Goal: Task Accomplishment & Management: Manage account settings

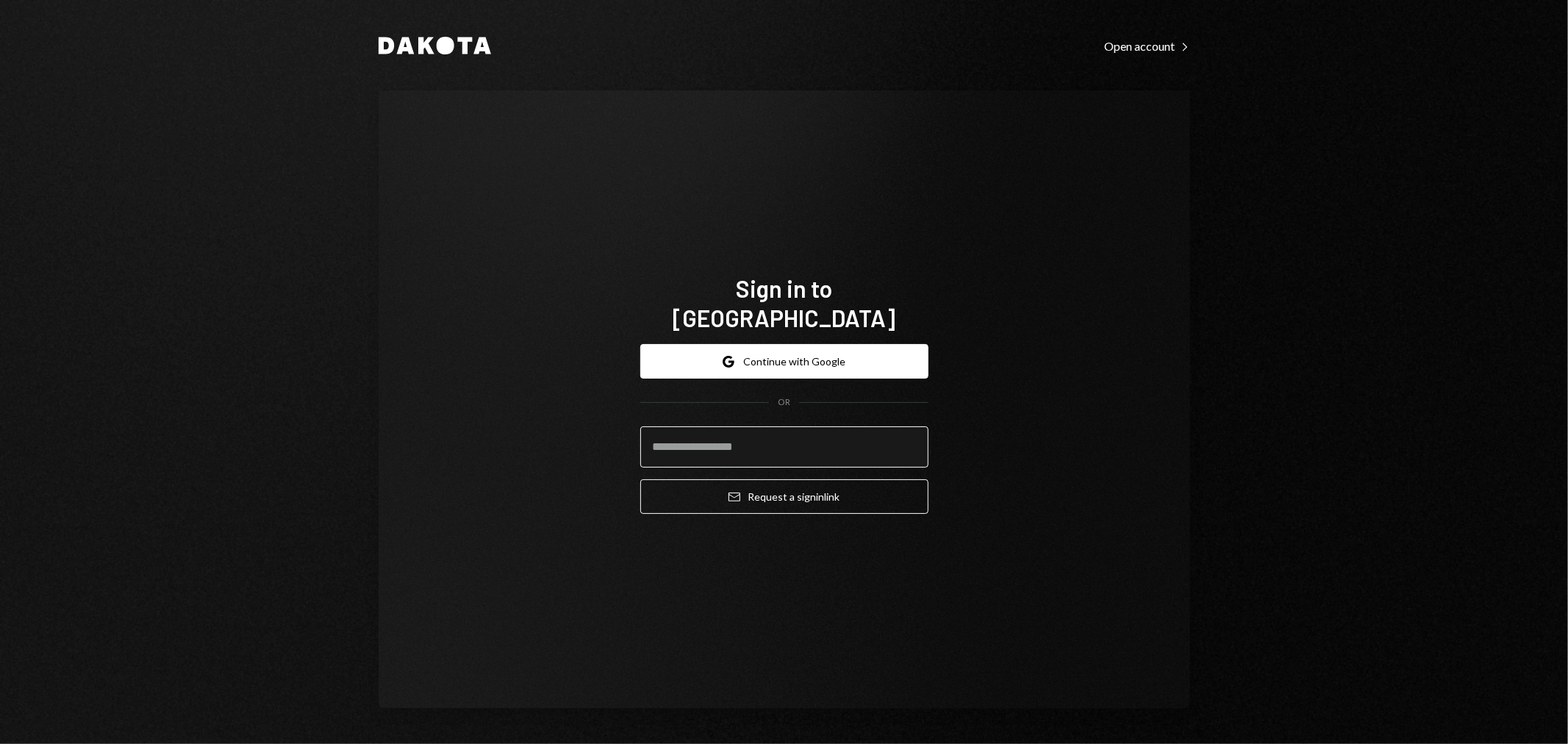
click at [765, 426] on input "email" at bounding box center [784, 447] width 288 height 41
click at [892, 426] on input "email" at bounding box center [784, 447] width 288 height 41
click at [0, 743] on com-1password-button at bounding box center [0, 744] width 0 height 0
type input "**********"
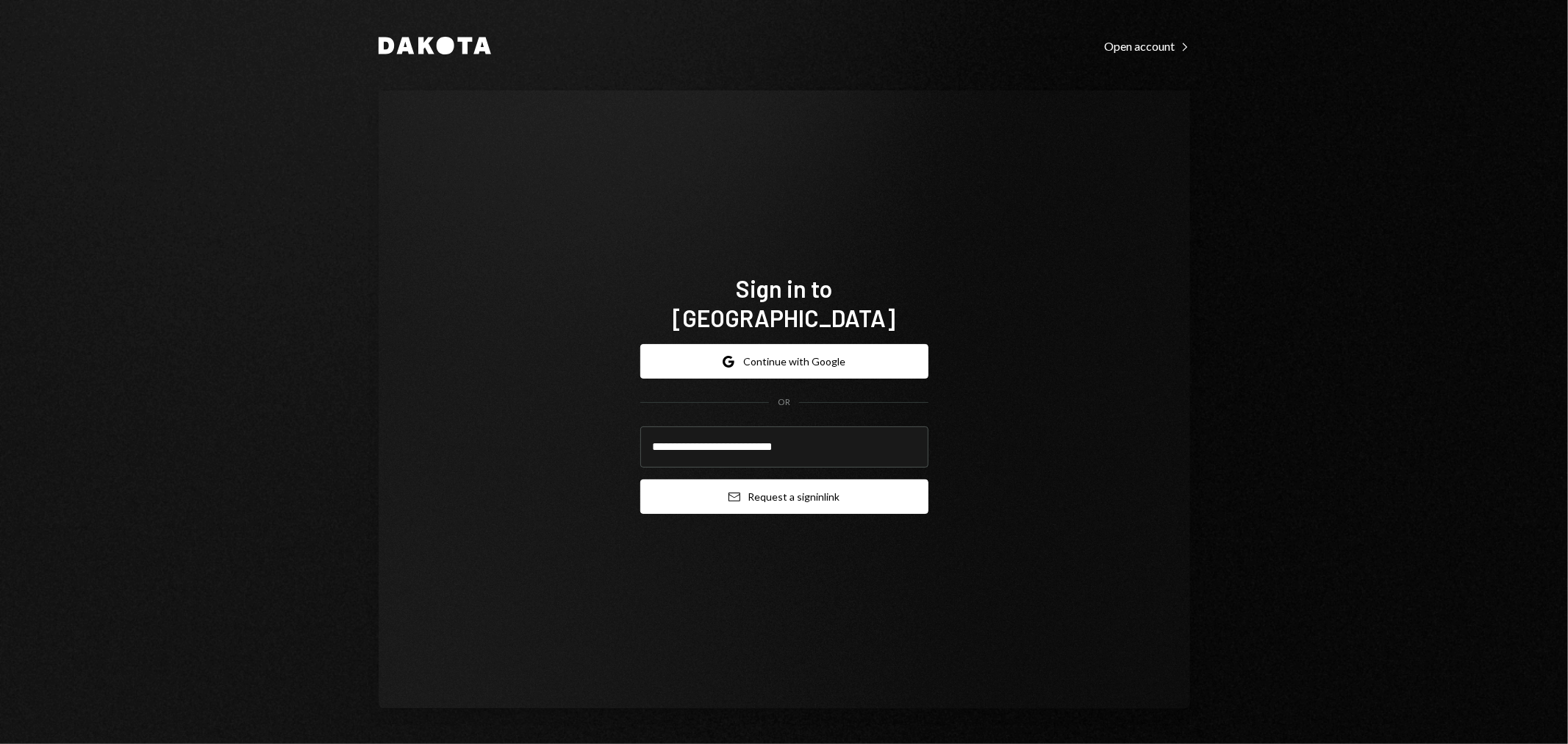
click at [808, 479] on button "Email Request a sign in link" at bounding box center [784, 496] width 288 height 35
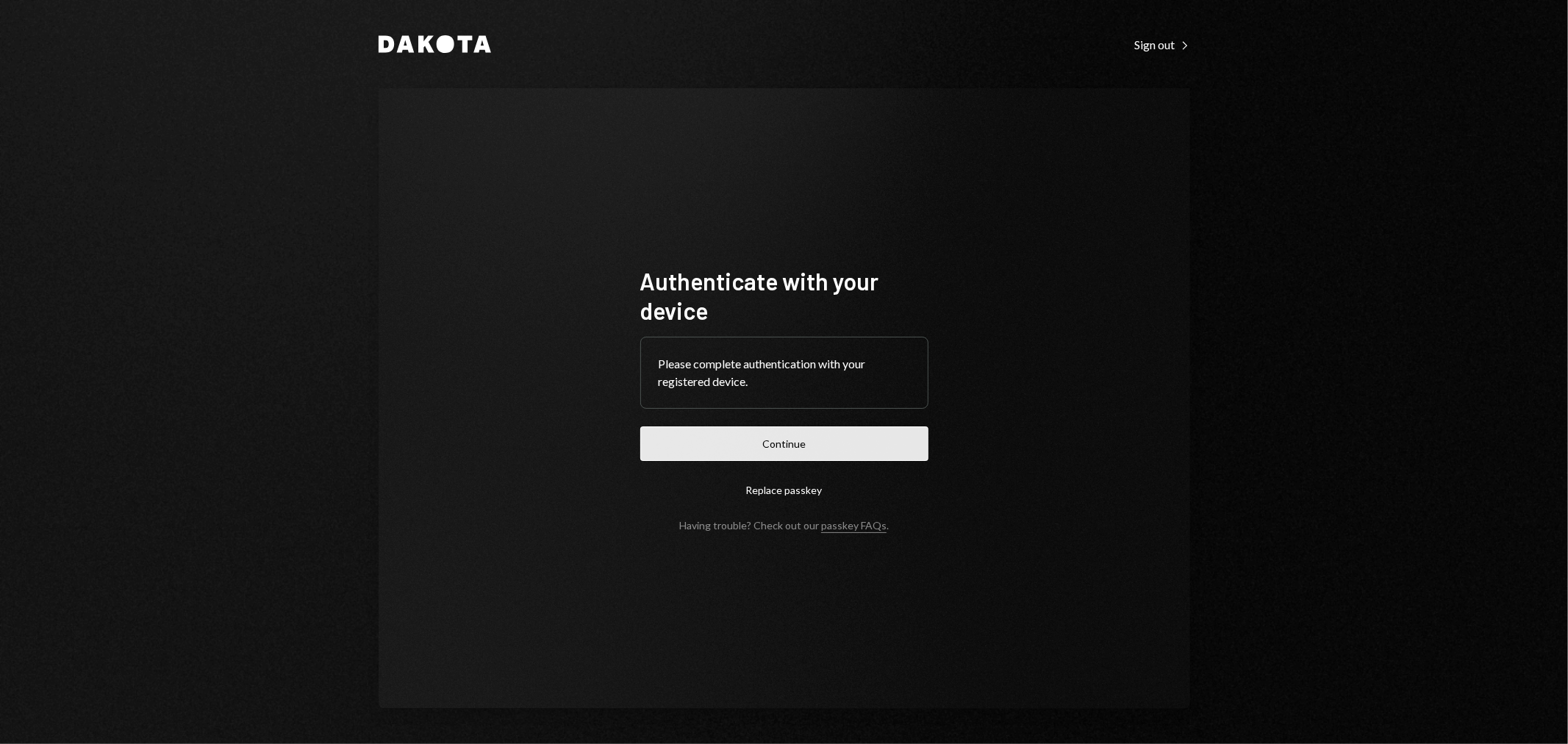
click at [744, 455] on button "Continue" at bounding box center [784, 443] width 288 height 35
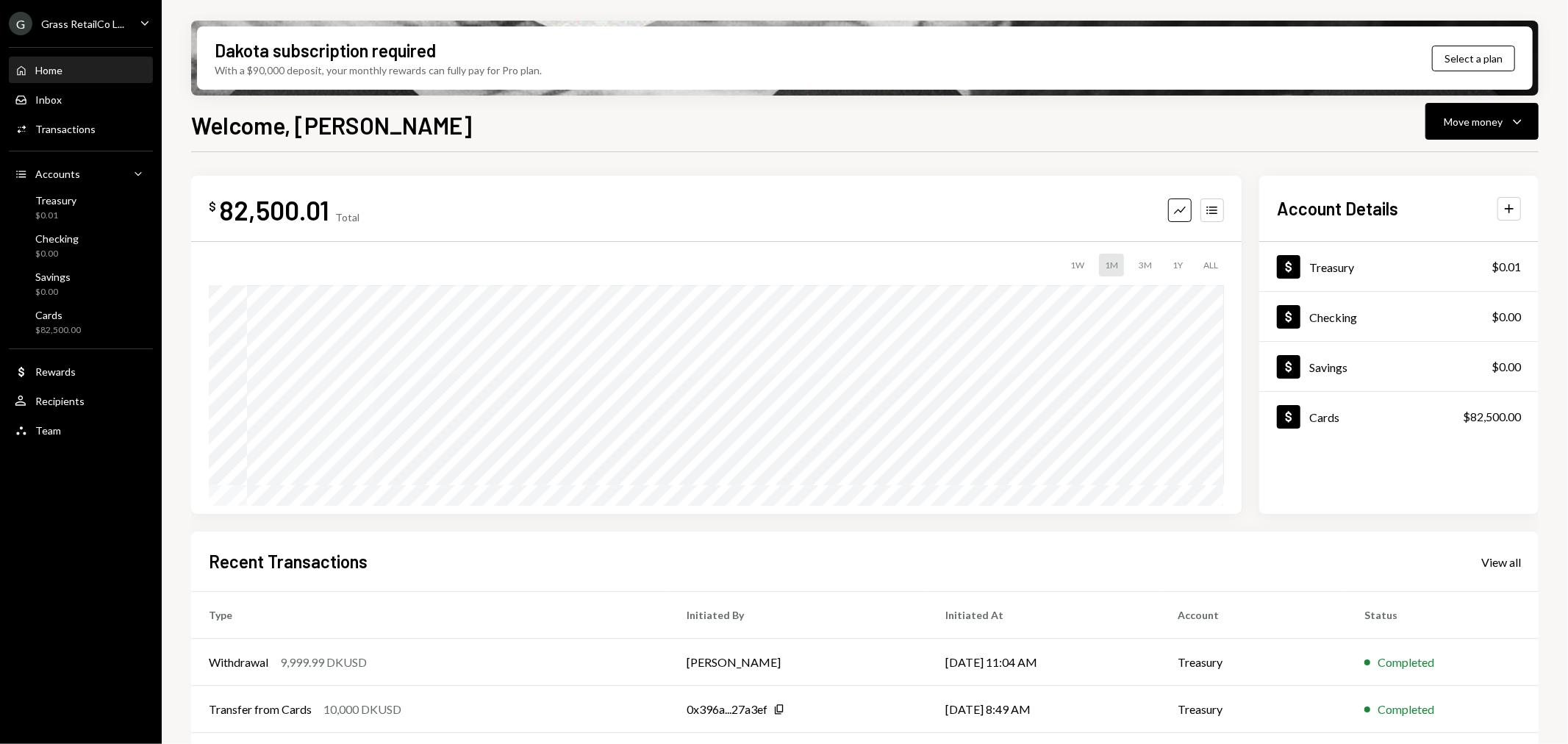
click at [128, 24] on div "G Grass RetailCo L... Caret Down" at bounding box center [80, 24] width 161 height 24
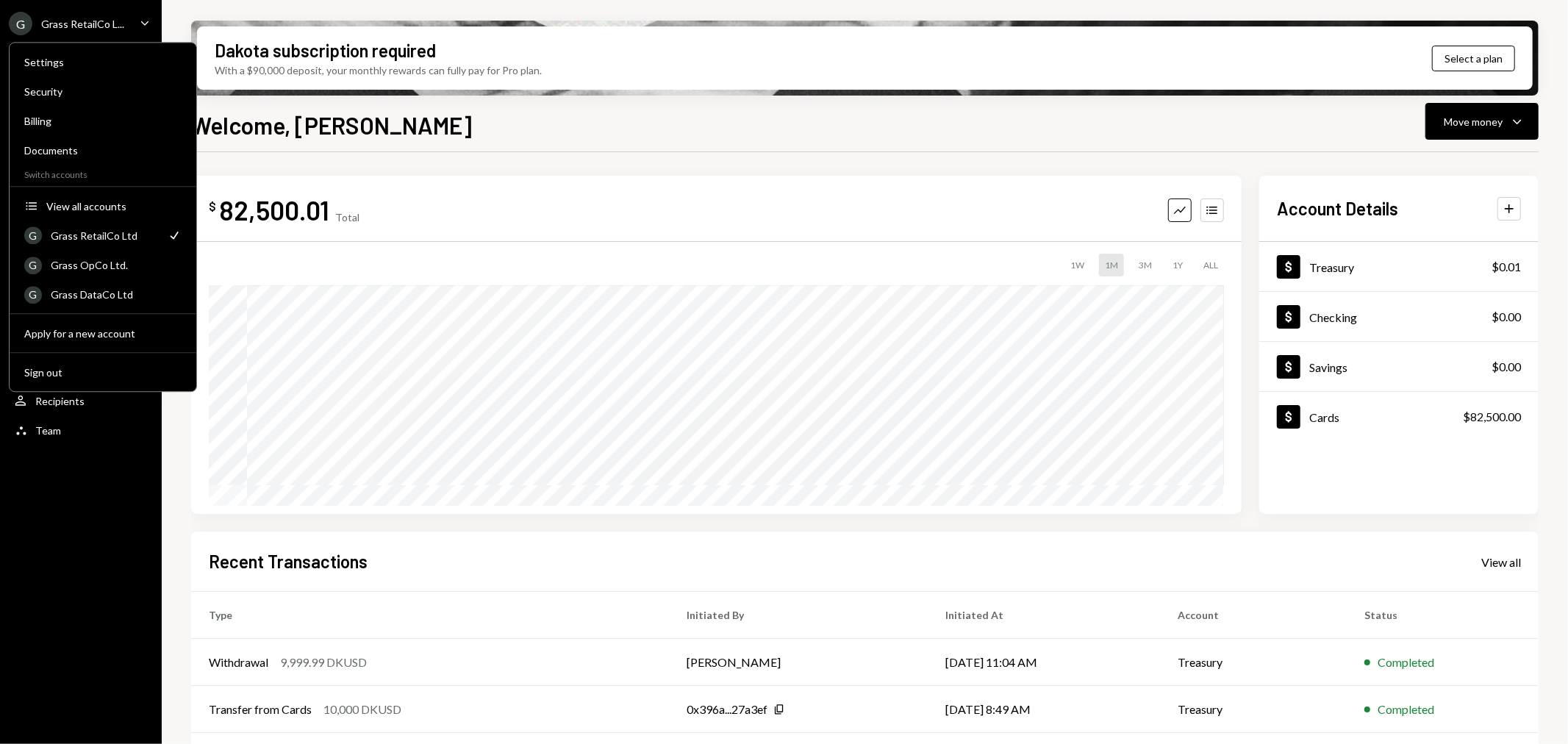
click at [65, 25] on div "Grass RetailCo L..." at bounding box center [83, 24] width 83 height 13
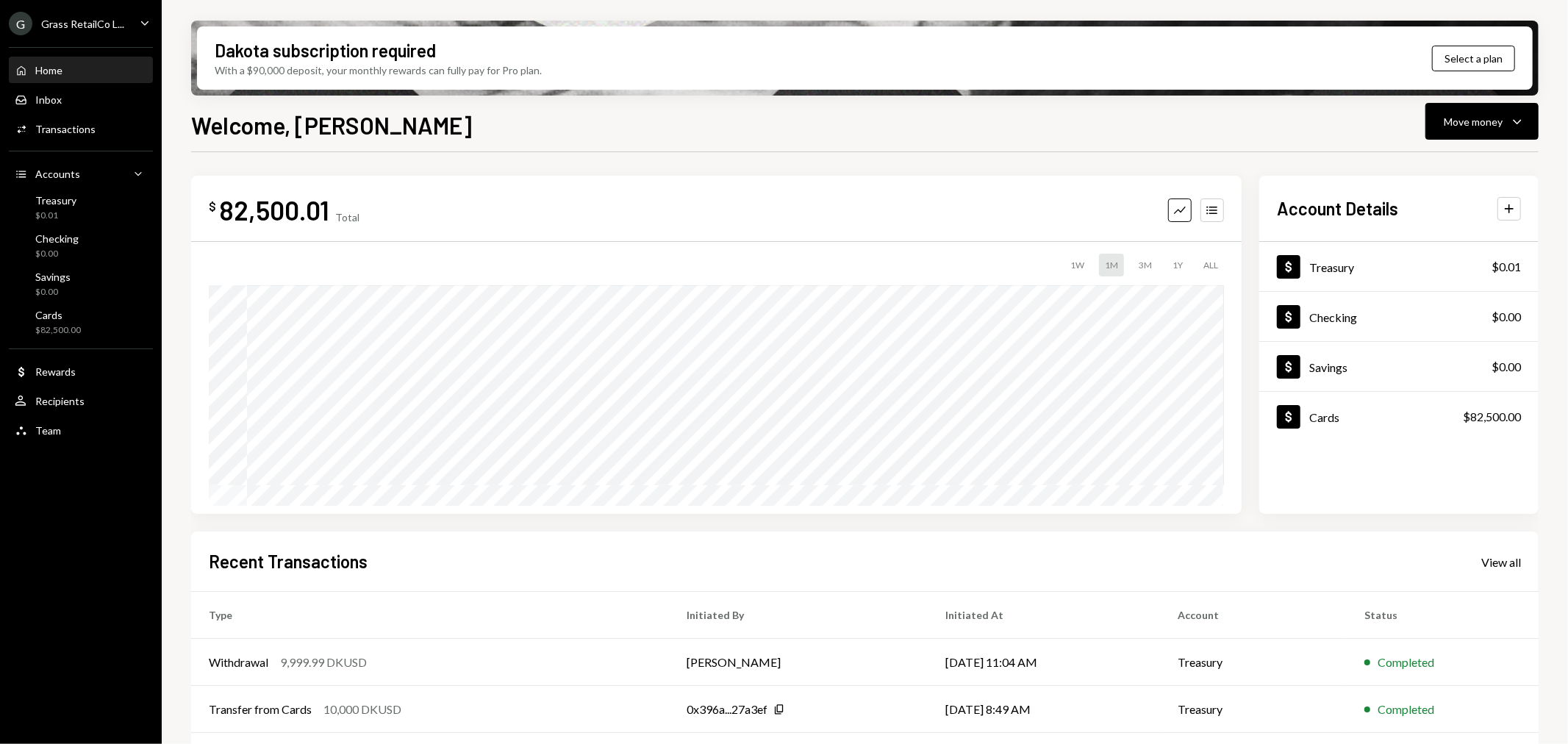
click at [84, 16] on div "G Grass RetailCo L..." at bounding box center [66, 24] width 116 height 24
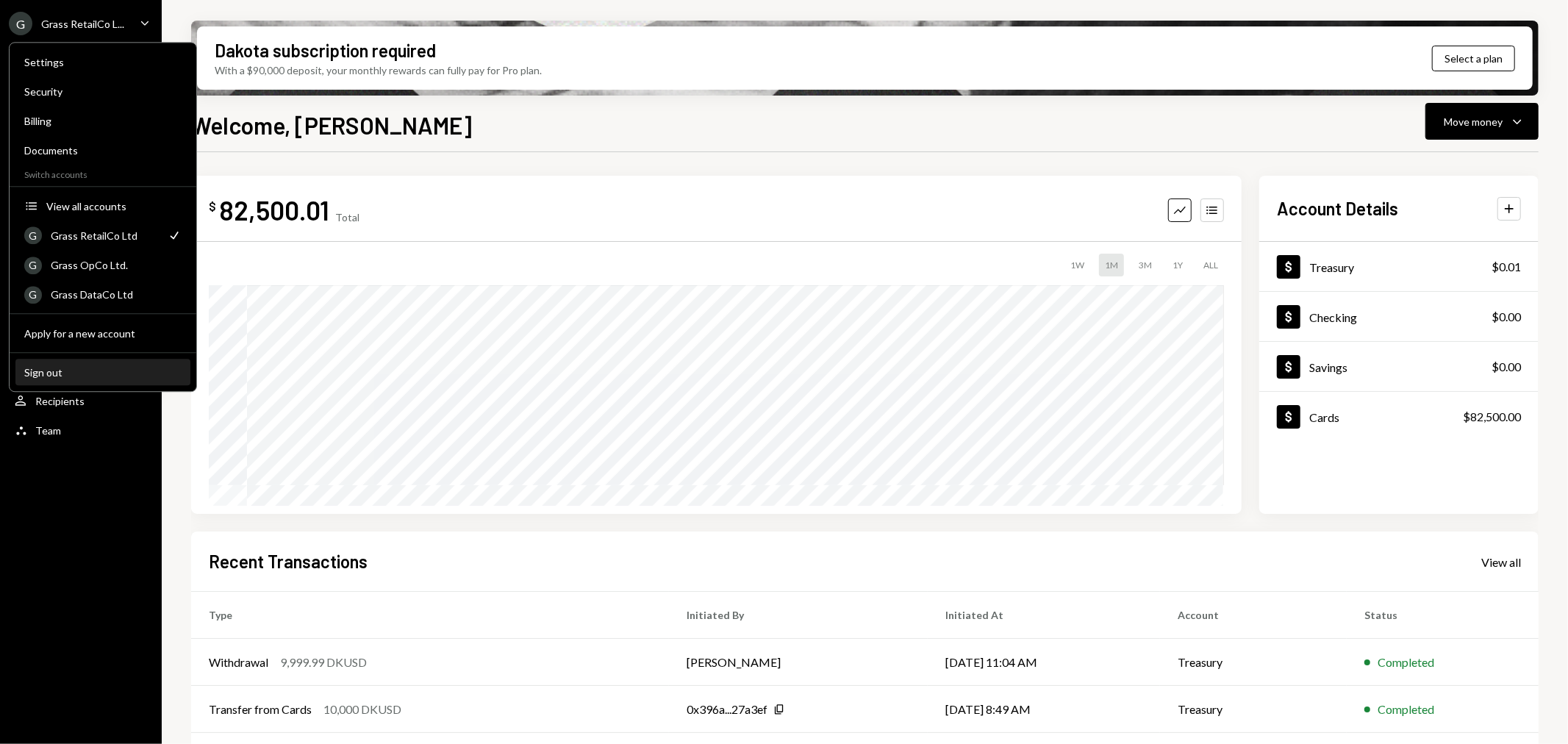
click at [57, 367] on div "Sign out" at bounding box center [103, 372] width 157 height 13
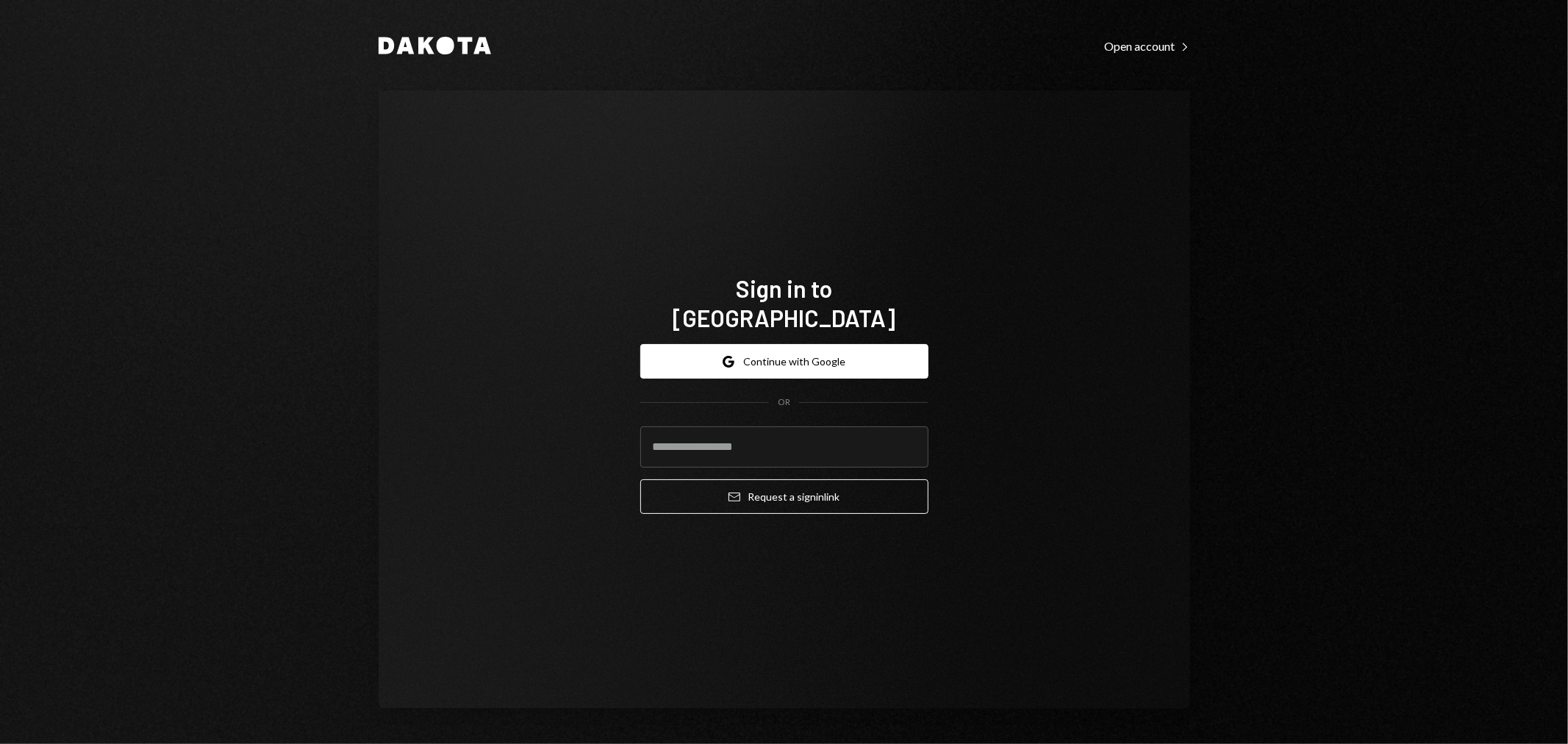
type input "**********"
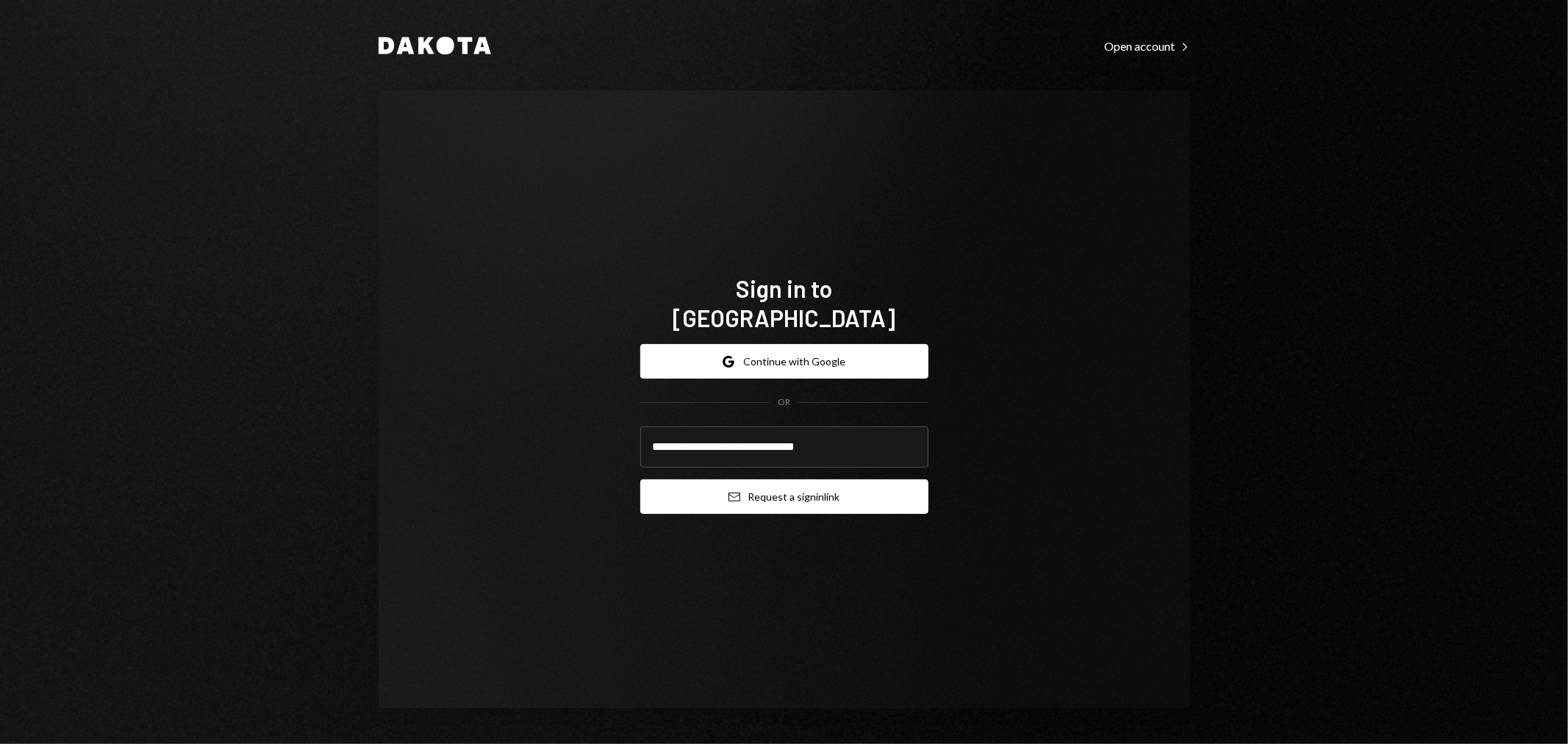
click at [733, 492] on icon "submit" at bounding box center [734, 497] width 12 height 8
